Goal: Task Accomplishment & Management: Manage account settings

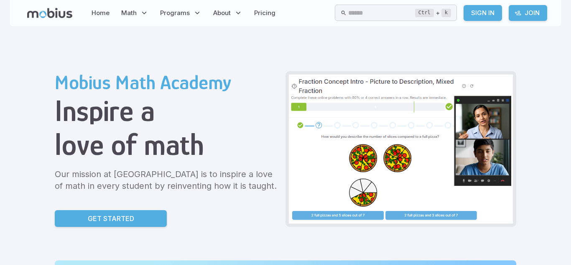
click at [469, 11] on link "Sign In" at bounding box center [483, 13] width 38 height 16
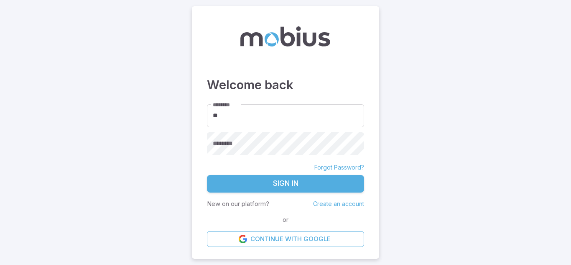
type input "*"
